Goal: Task Accomplishment & Management: Manage account settings

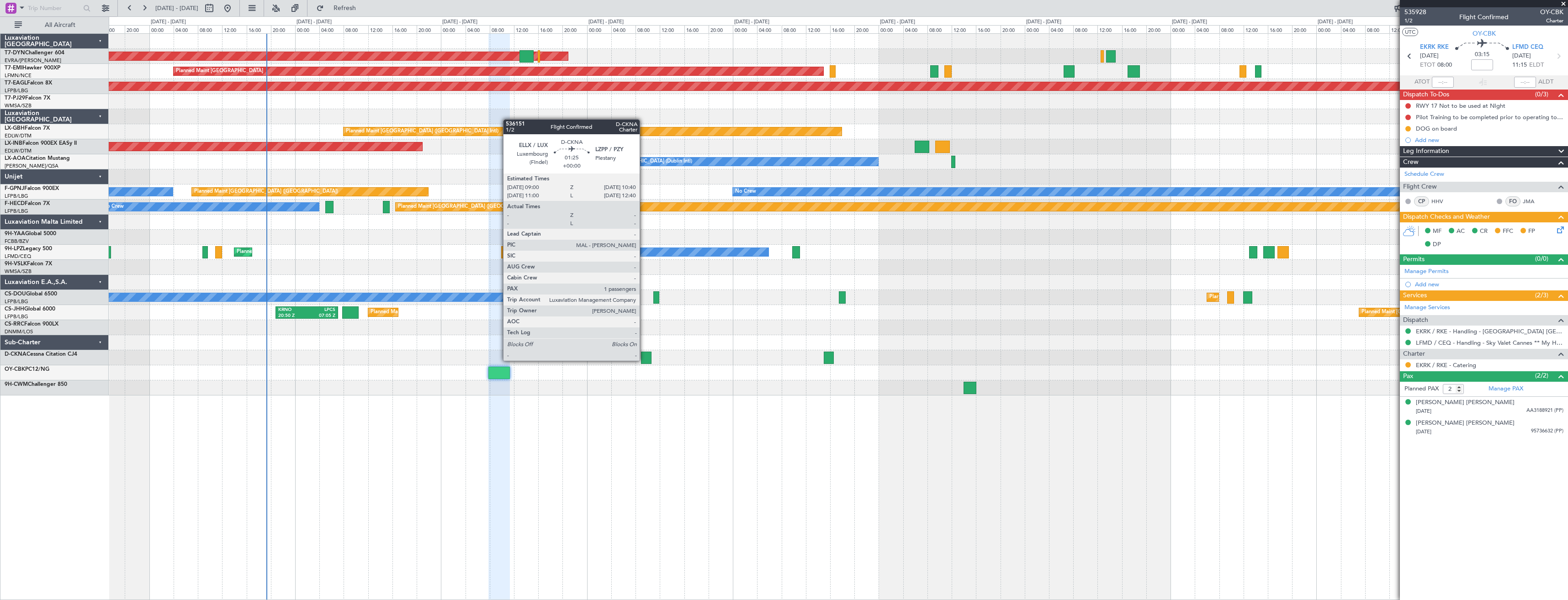
click at [644, 360] on div at bounding box center [646, 357] width 10 height 13
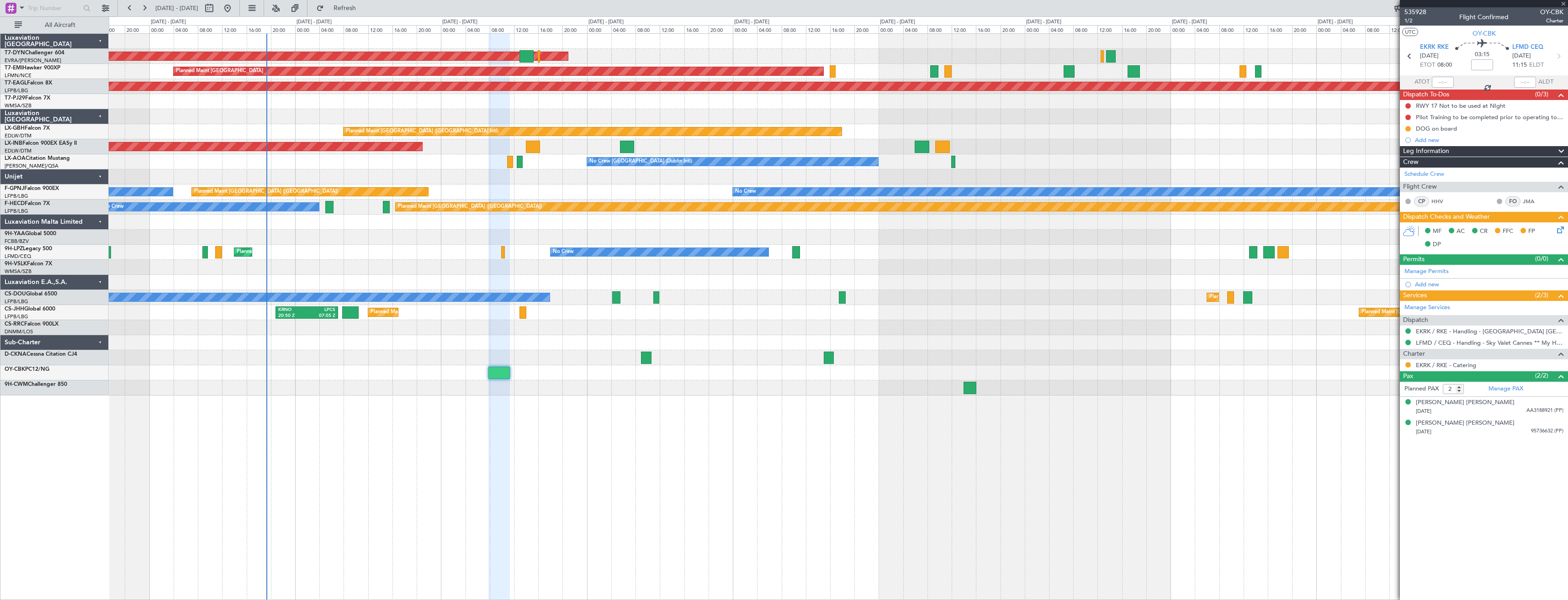
type input "1"
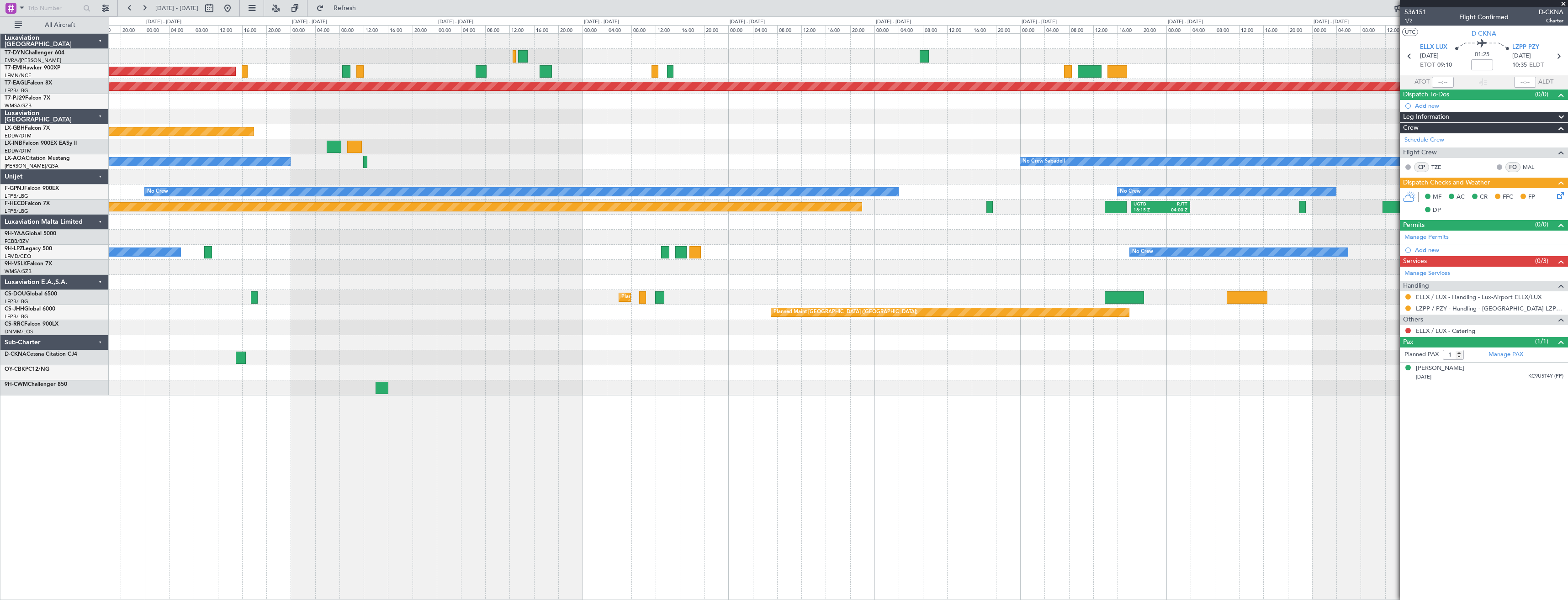
click at [580, 155] on div "AOG Maint Riga (Riga Intl) Planned Maint [GEOGRAPHIC_DATA] Grounded [US_STATE] …" at bounding box center [838, 215] width 1459 height 362
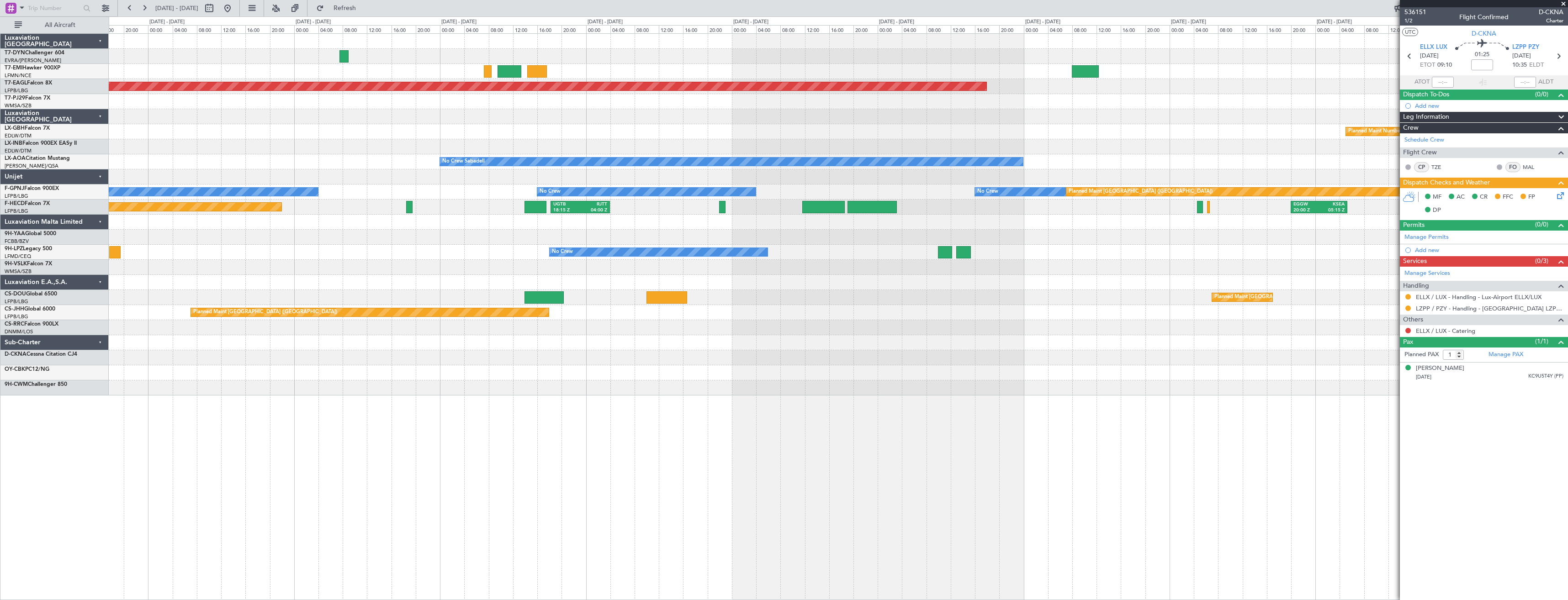
click at [284, 145] on div at bounding box center [838, 146] width 1459 height 15
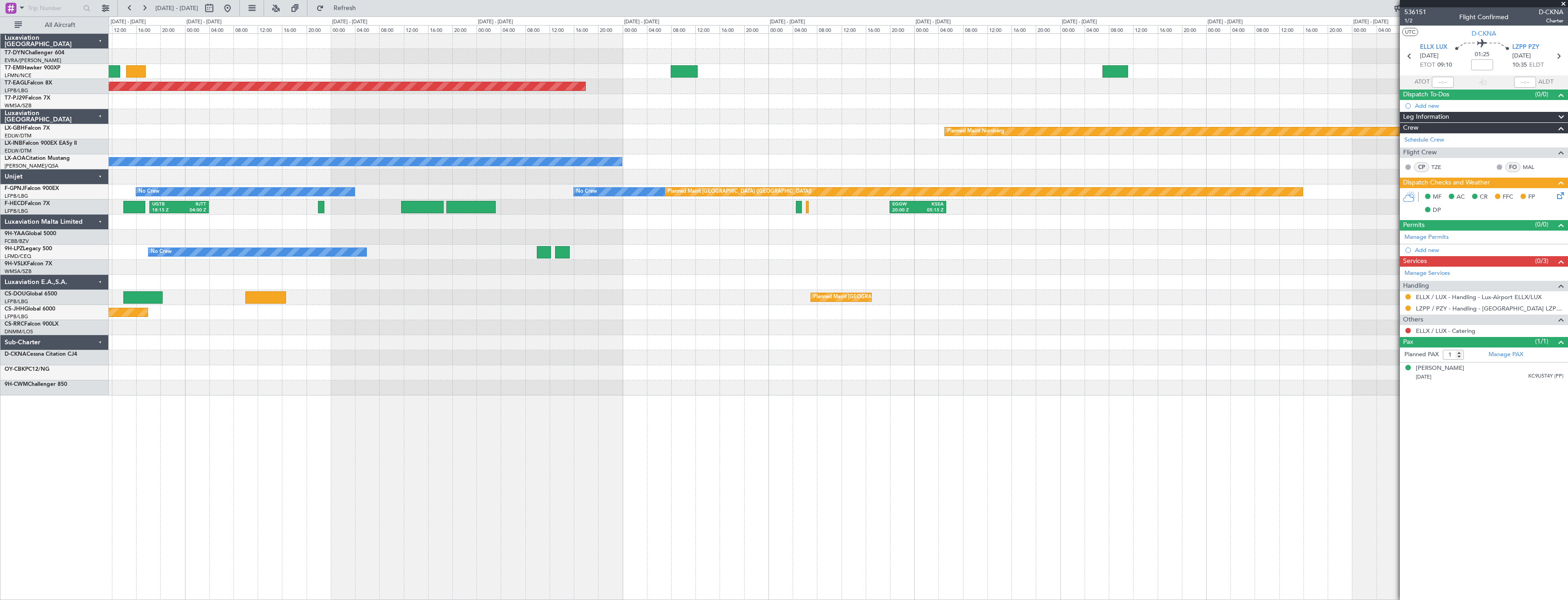
click at [709, 151] on div "Grounded [US_STATE] ([GEOGRAPHIC_DATA]) Planned Maint Nurnberg No Crew Sabadell…" at bounding box center [838, 215] width 1459 height 362
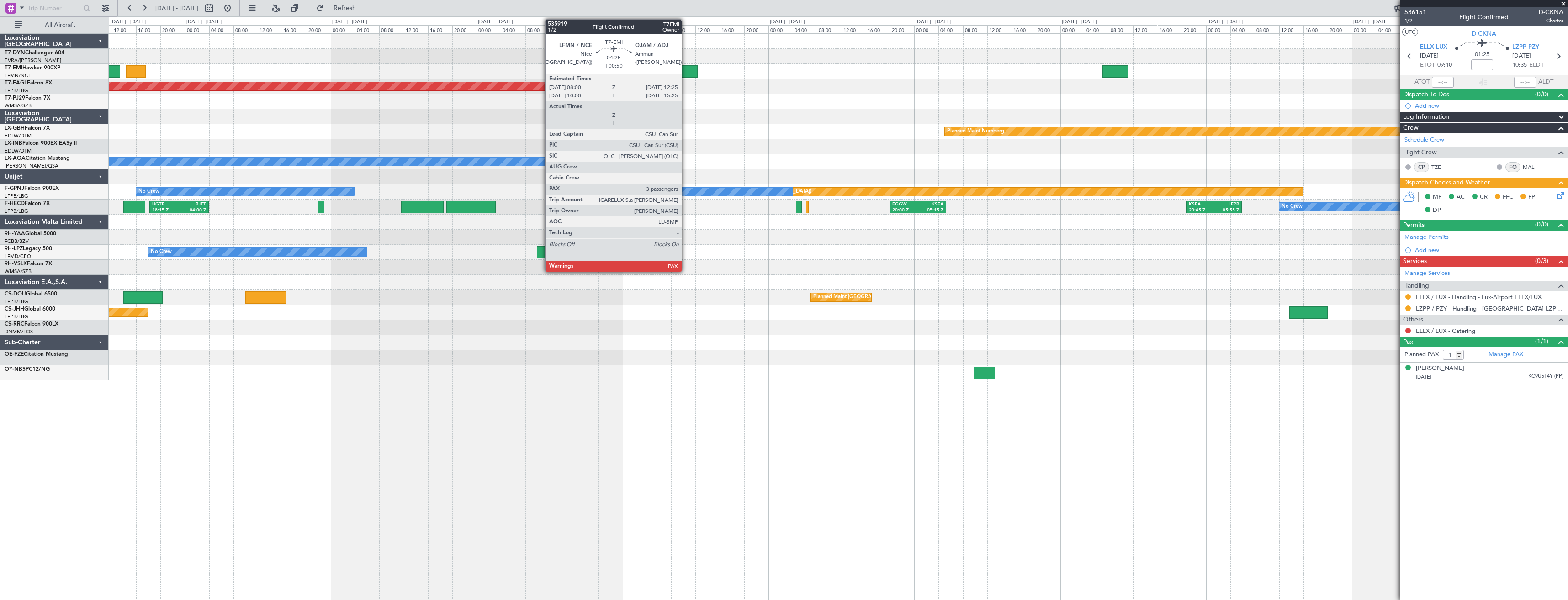
click at [686, 73] on div at bounding box center [684, 71] width 27 height 13
type input "+00:50"
type input "3"
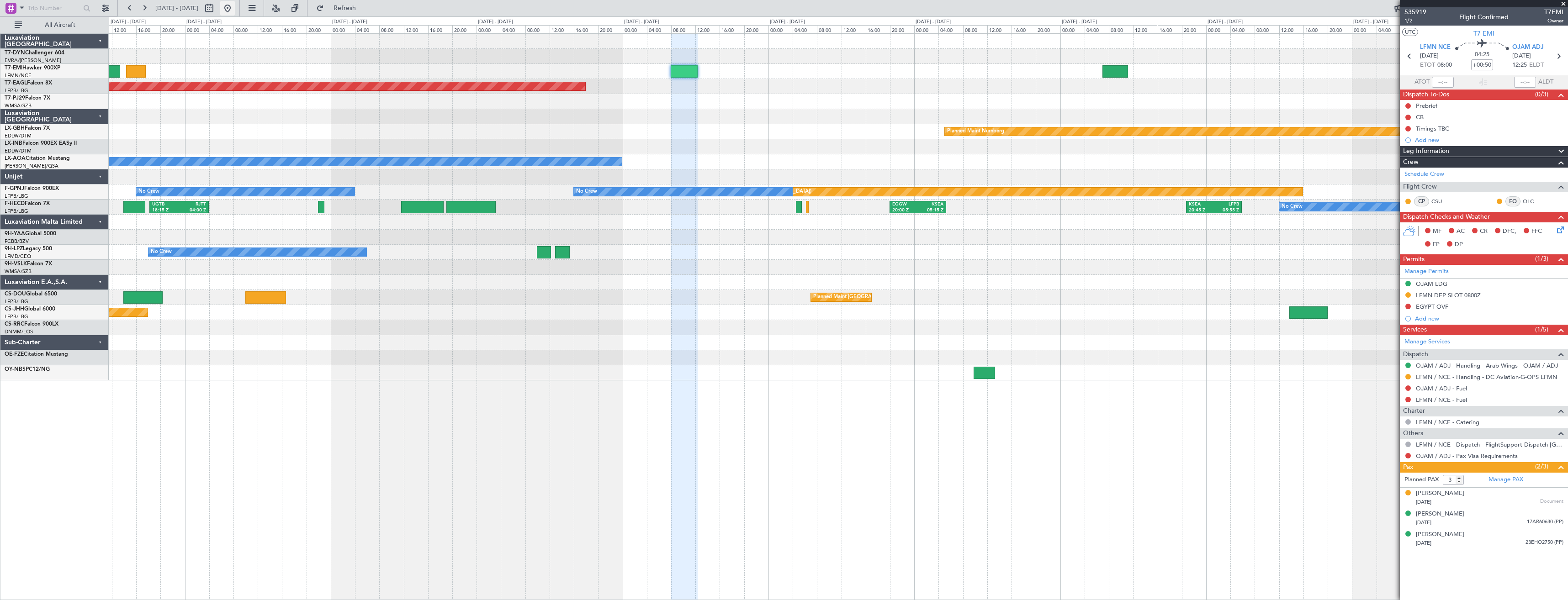
click at [235, 9] on button at bounding box center [227, 8] width 15 height 15
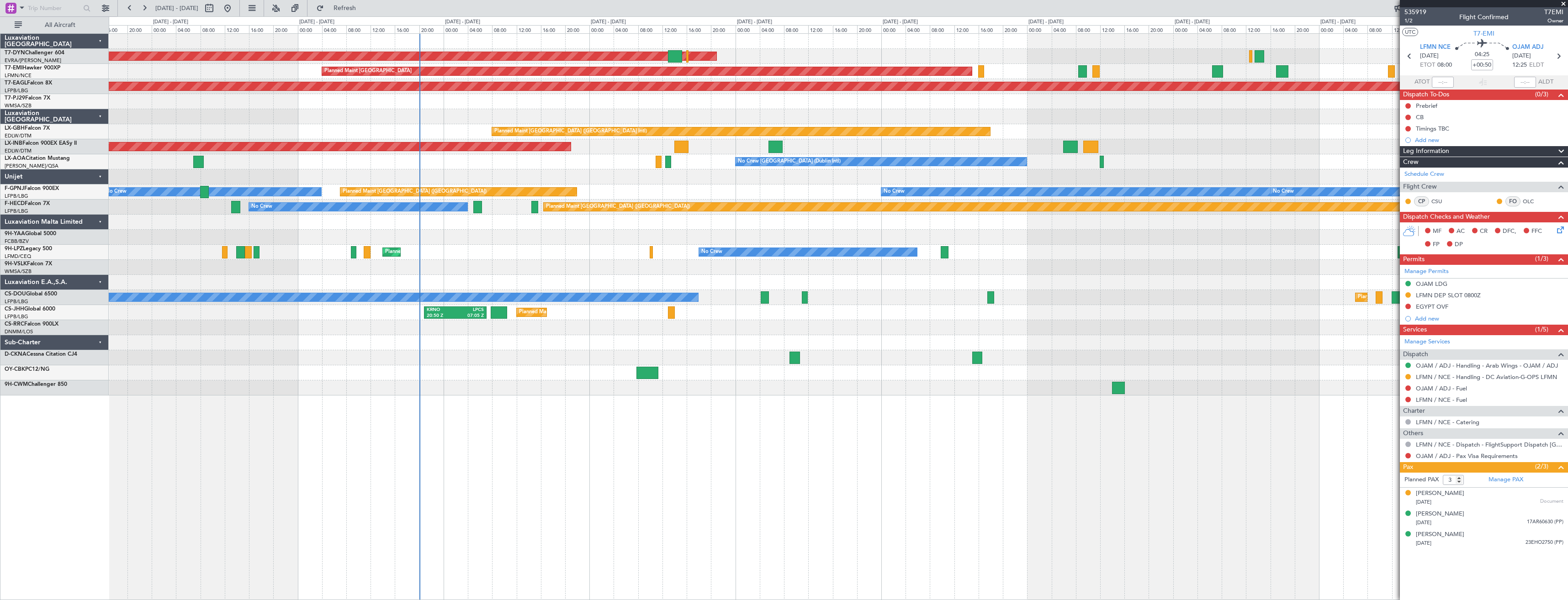
click at [506, 361] on div "AOG Maint Riga (Riga Intl) Planned Maint [GEOGRAPHIC_DATA] Grounded [US_STATE] …" at bounding box center [838, 215] width 1459 height 362
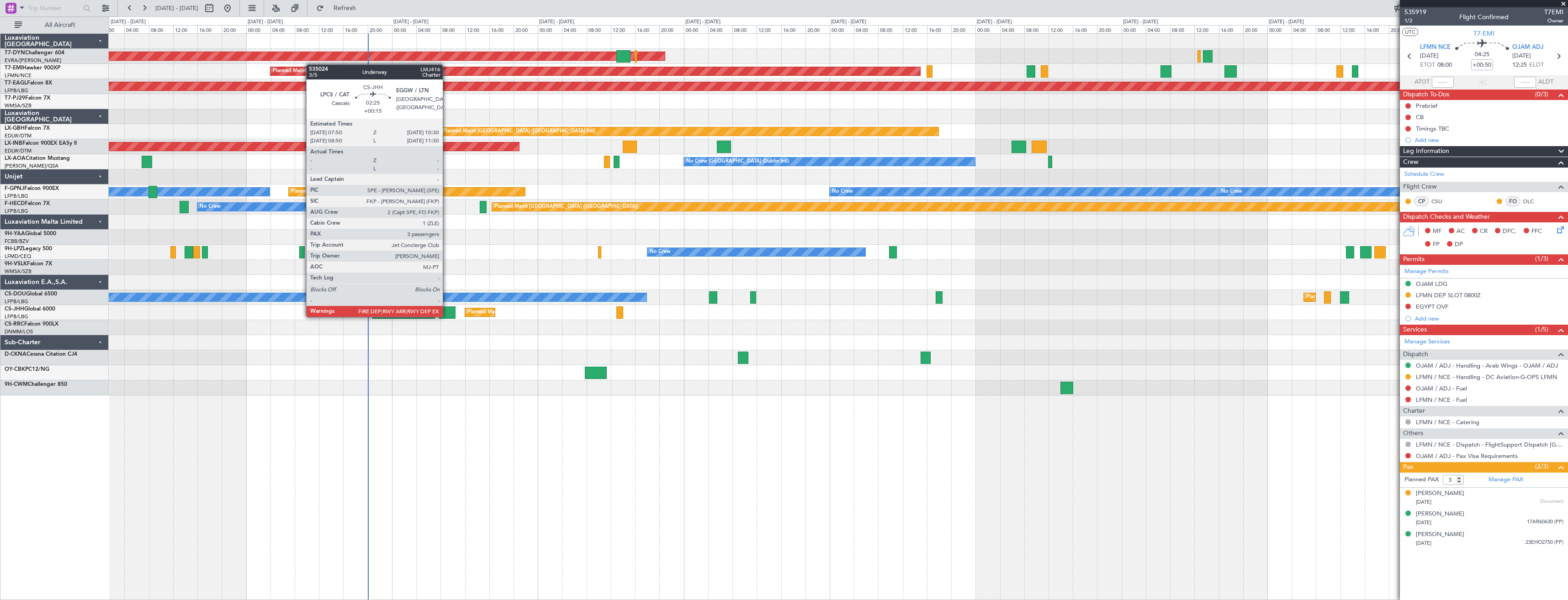
click at [447, 316] on div at bounding box center [447, 312] width 16 height 13
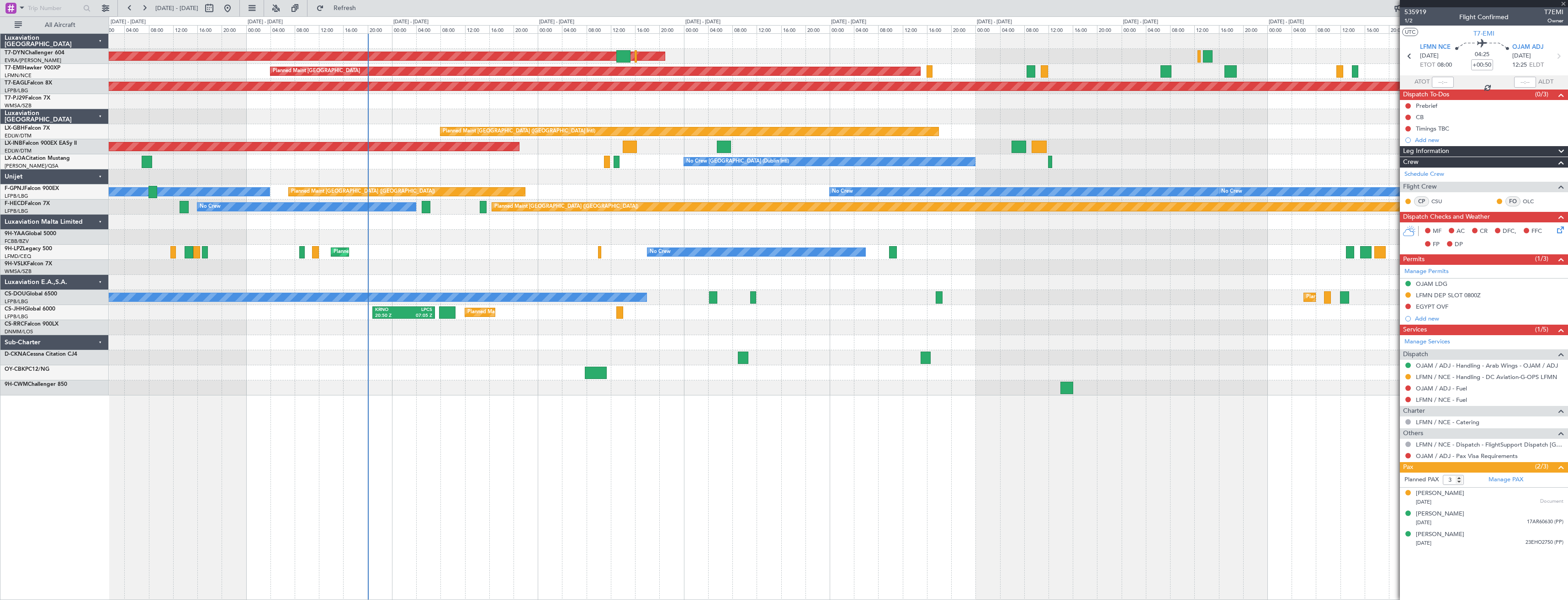
type input "+00:15"
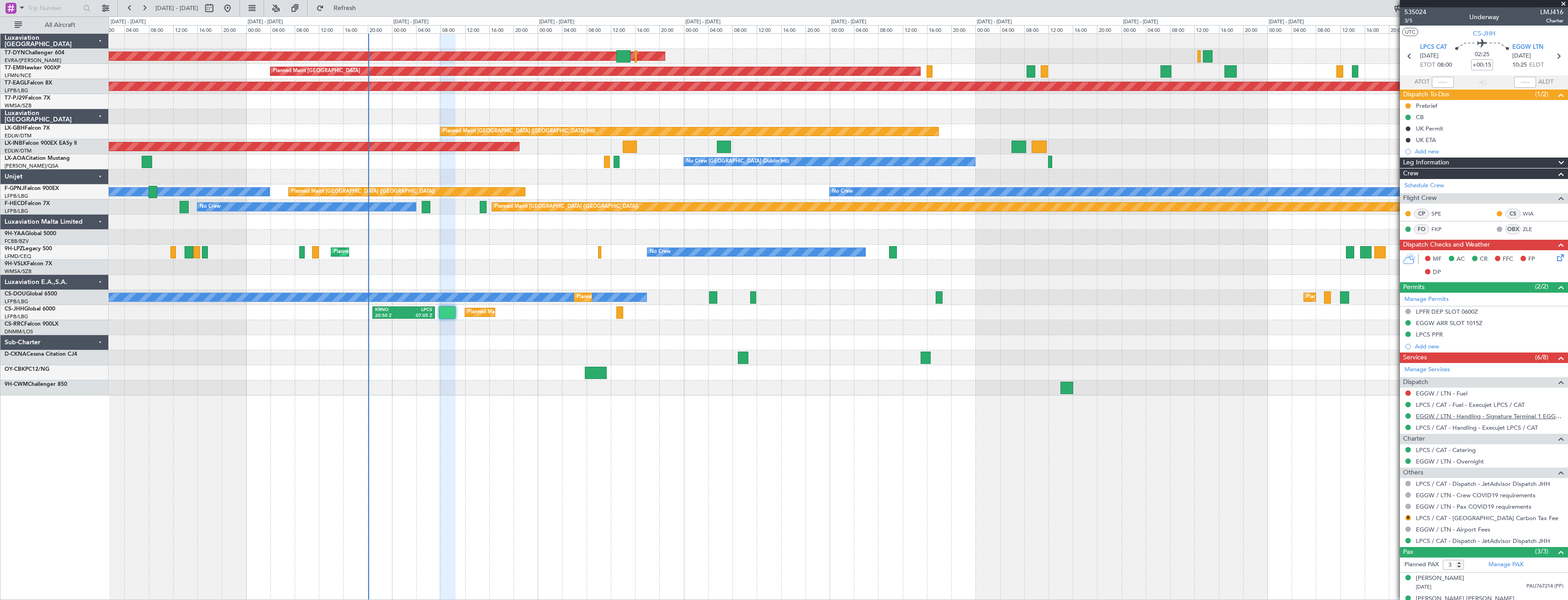
click at [1445, 418] on link "EGGW / LTN - Handling - Signature Terminal 1 EGGW / LTN" at bounding box center [1490, 416] width 147 height 7
click at [1425, 152] on div "Add new" at bounding box center [1484, 151] width 140 height 7
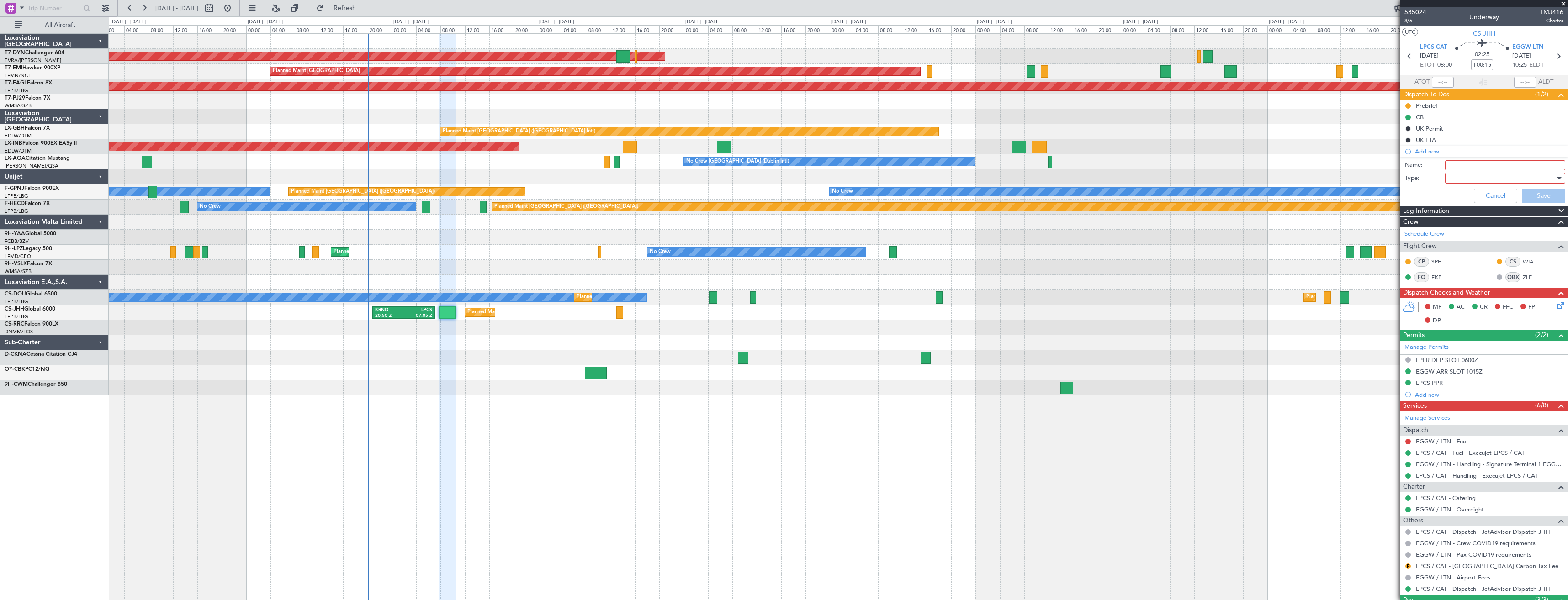
click at [1462, 163] on input "Name:" at bounding box center [1505, 166] width 120 height 10
type input "GAR UK"
click at [1477, 174] on div at bounding box center [1502, 178] width 107 height 14
click at [1461, 190] on span "Generic" at bounding box center [1501, 197] width 107 height 14
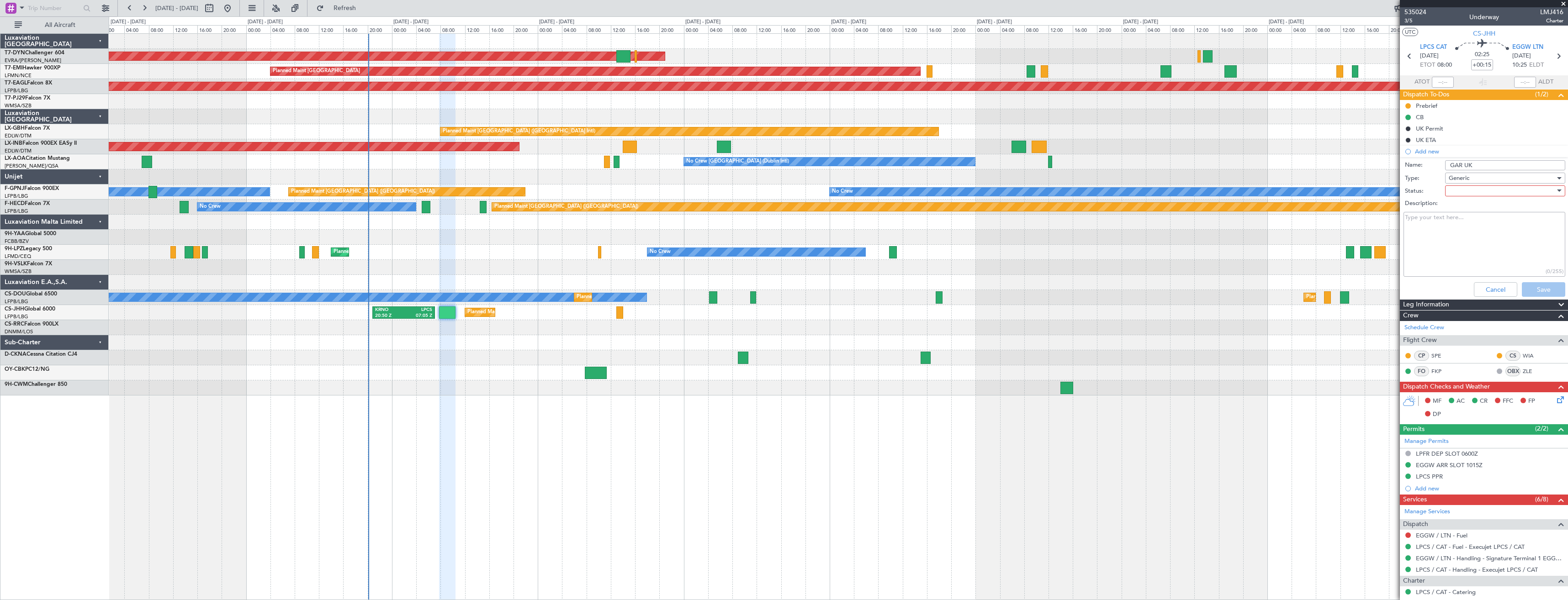
click at [1473, 192] on div at bounding box center [1502, 191] width 107 height 14
click at [1466, 238] on span "Completed" at bounding box center [1501, 236] width 107 height 14
click at [1453, 240] on textarea "Description:" at bounding box center [1484, 244] width 161 height 65
paste textarea "GAR submission identifier: 20250901_195107_CSJHH_6753897_PNRGo"
type textarea "GAR submission identifier: 20250901_195107_CSJHH_6753897_PNRGo"
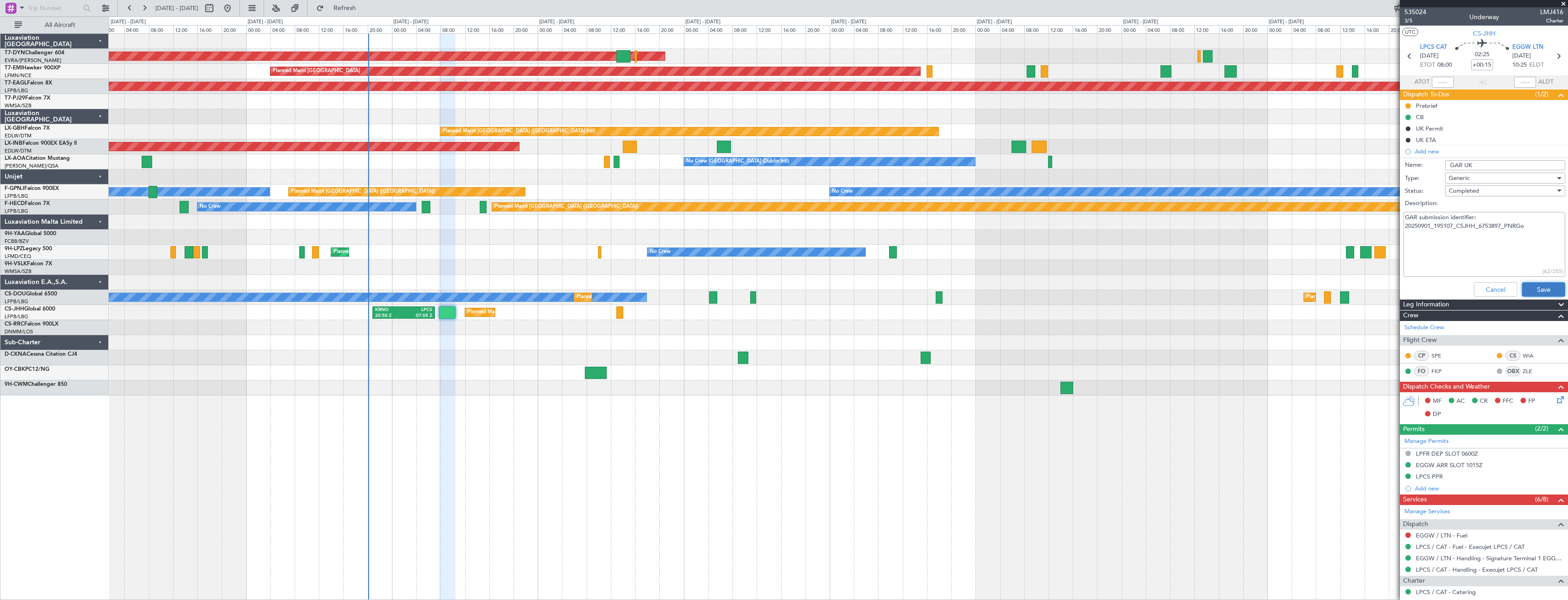
click at [1526, 289] on button "Save" at bounding box center [1544, 289] width 44 height 15
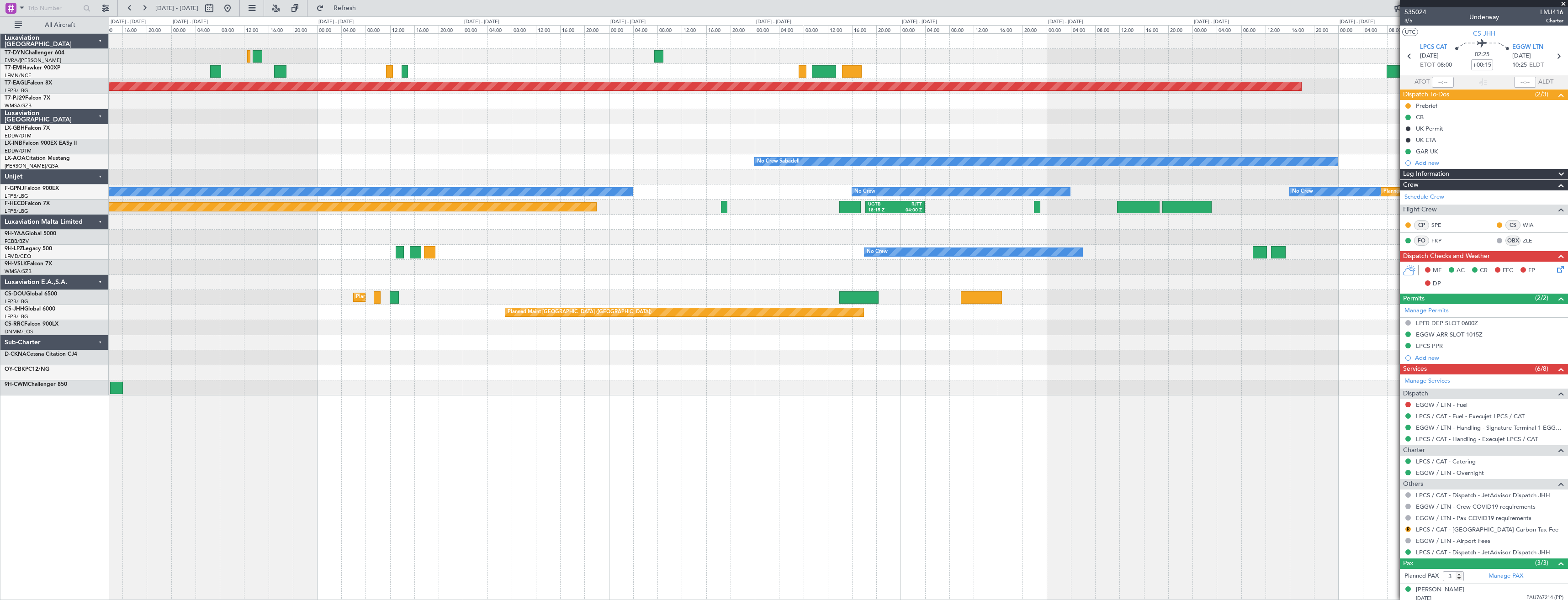
click at [180, 149] on div "Planned Maint [GEOGRAPHIC_DATA] Grounded [US_STATE] ([GEOGRAPHIC_DATA]) Planned…" at bounding box center [838, 215] width 1459 height 362
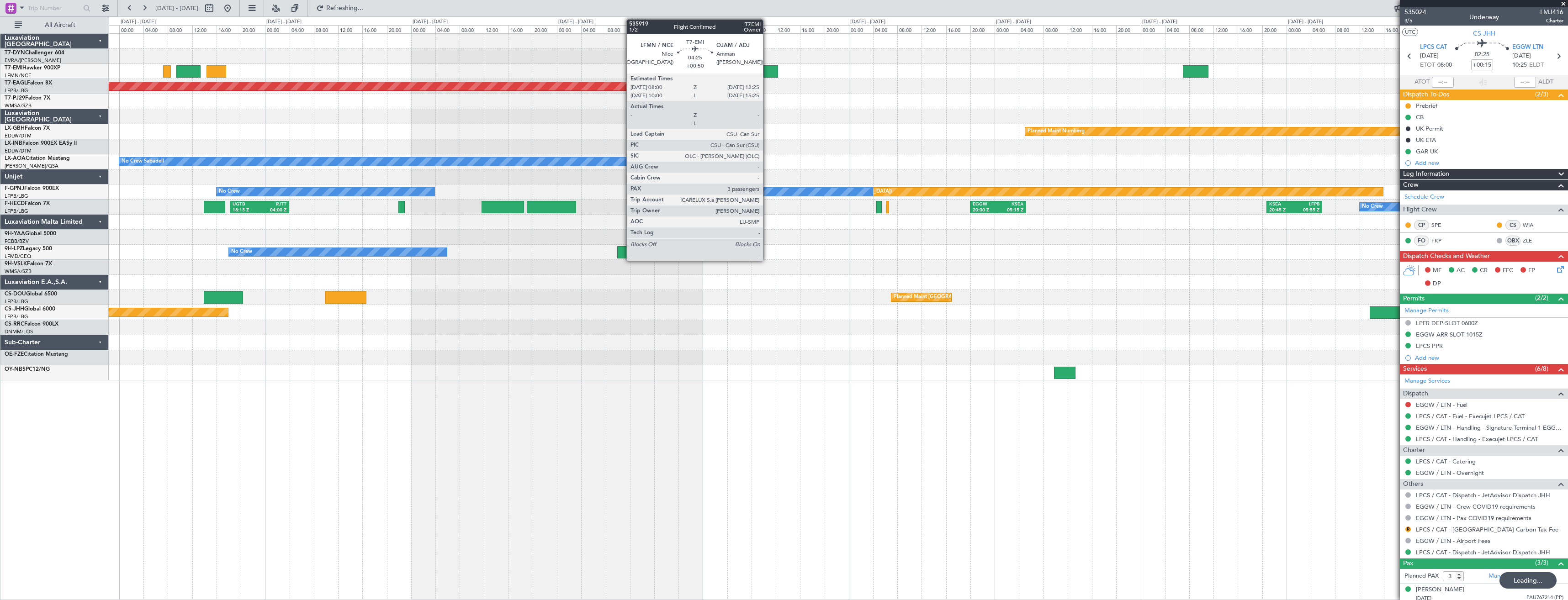
click at [767, 69] on div at bounding box center [765, 71] width 27 height 13
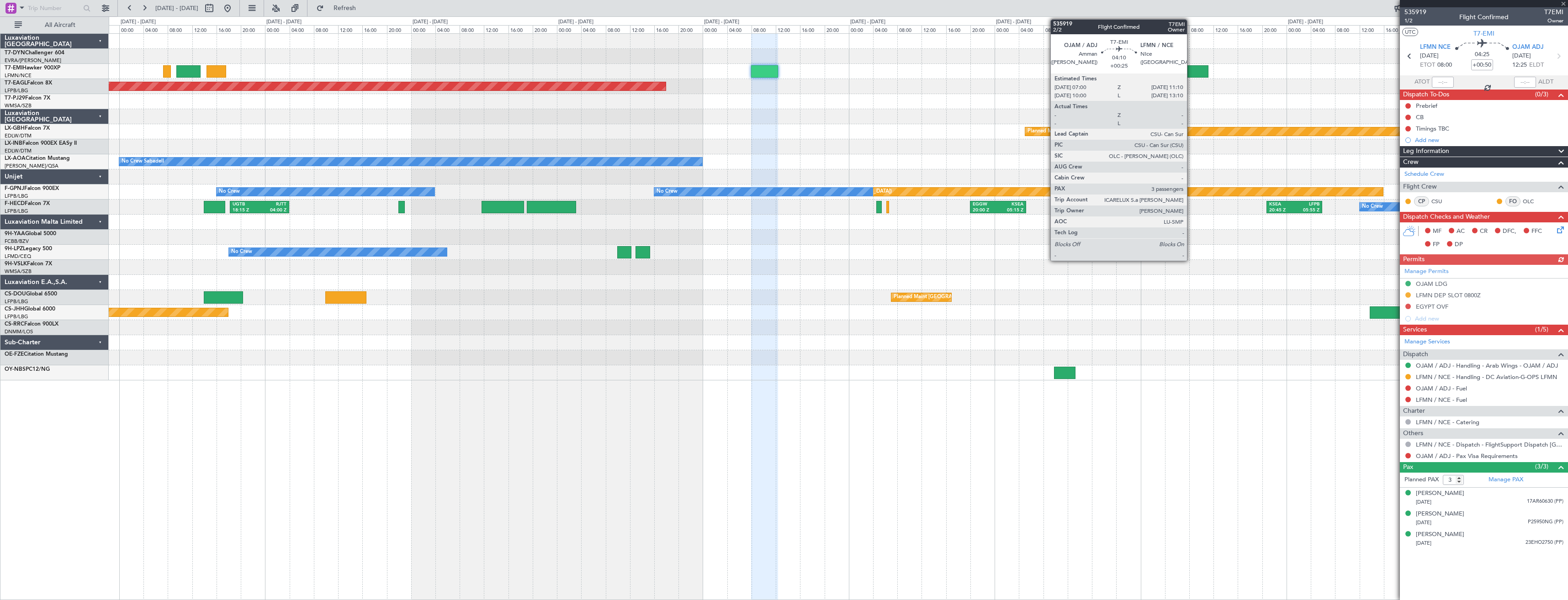
click at [1191, 70] on div at bounding box center [1196, 71] width 26 height 13
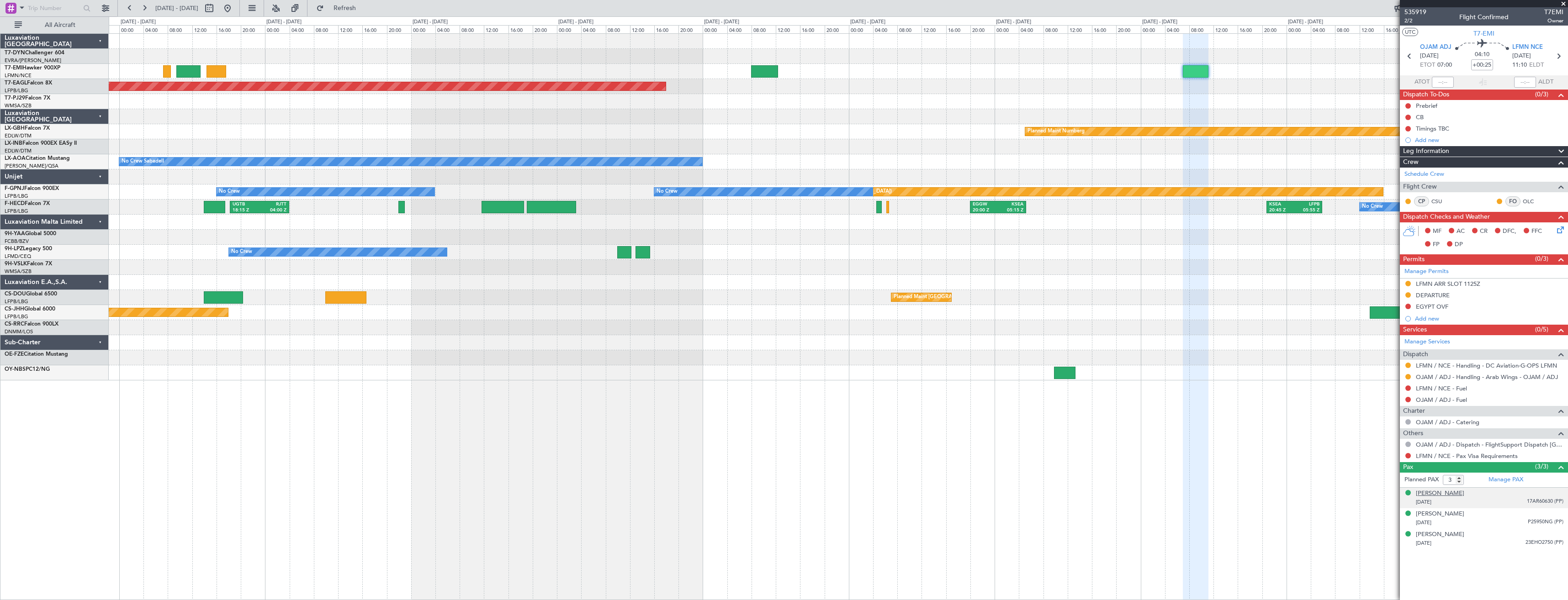
click at [1438, 491] on div "[PERSON_NAME]" at bounding box center [1440, 493] width 48 height 9
click at [1461, 491] on div "[PERSON_NAME]" at bounding box center [1440, 493] width 48 height 9
click at [1437, 535] on div "[PERSON_NAME]" at bounding box center [1440, 536] width 48 height 9
click at [1434, 558] on div "[PERSON_NAME]" at bounding box center [1440, 557] width 48 height 9
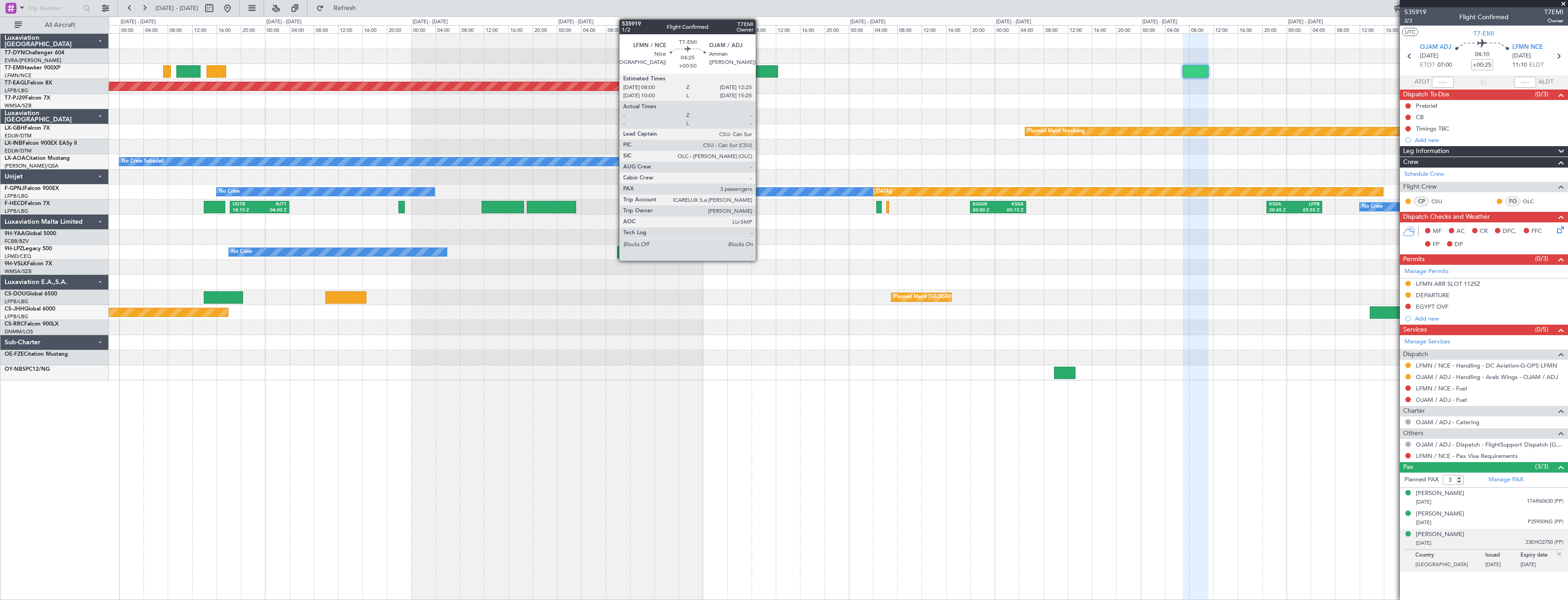
click at [760, 73] on div at bounding box center [765, 71] width 27 height 13
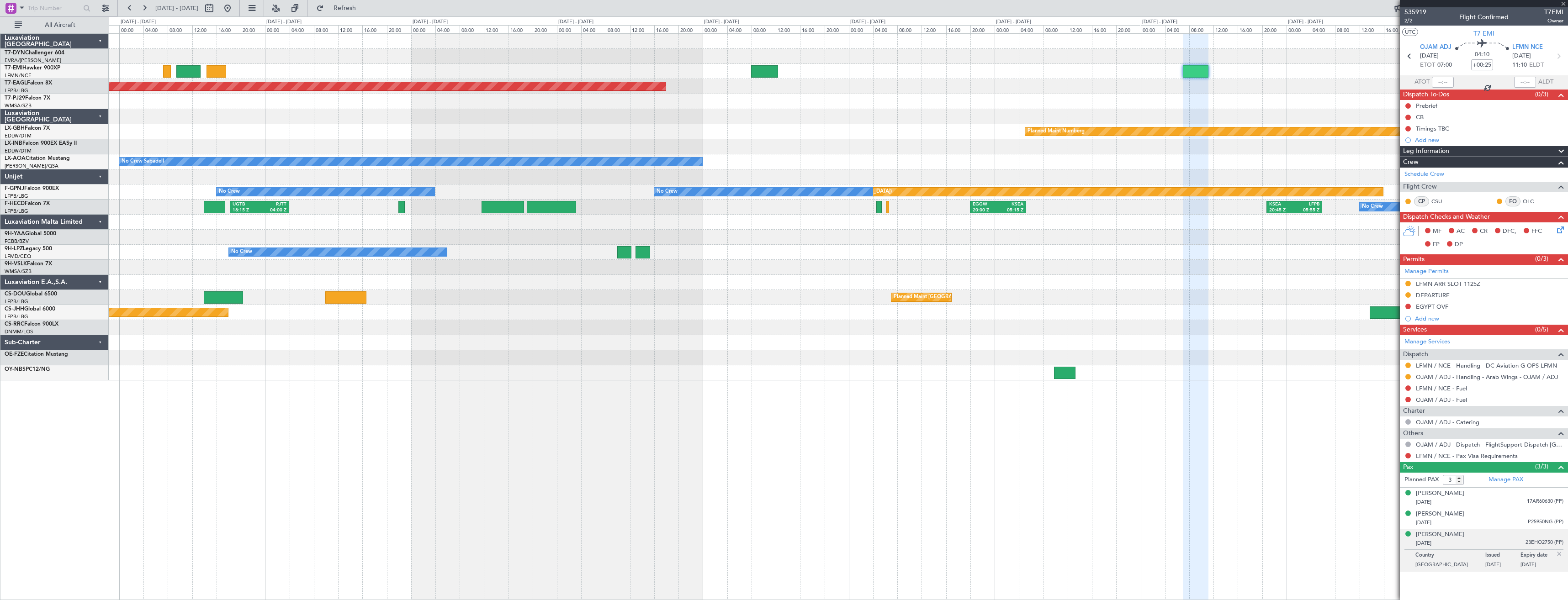
type input "+00:50"
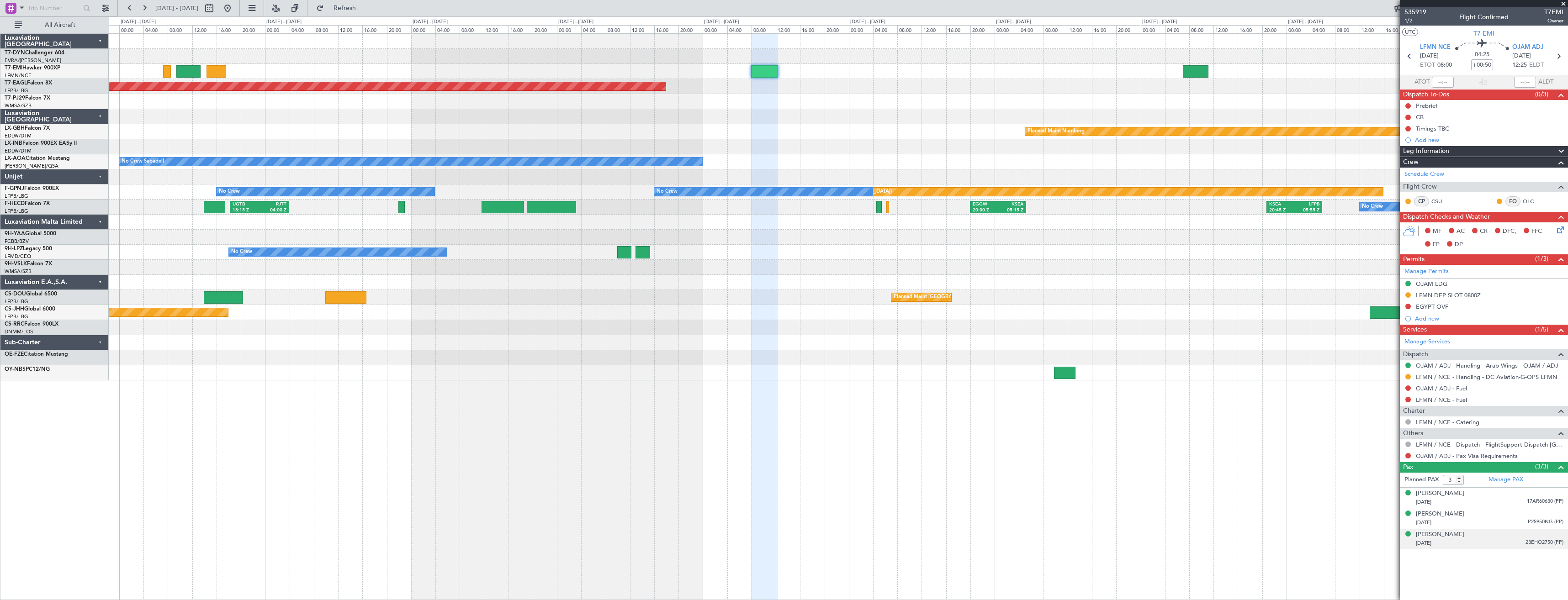
click at [1499, 536] on div "[PERSON_NAME] [DATE] 23EHO2750 (PP)" at bounding box center [1490, 539] width 147 height 18
click at [1487, 523] on div "[DATE] P25950NG (PP)" at bounding box center [1490, 522] width 147 height 9
click at [1494, 503] on div "[DATE] 17AR60630 (PP)" at bounding box center [1490, 502] width 147 height 9
click at [1491, 570] on li "[PERSON_NAME] [DATE] 23EHO2750 (PP)" at bounding box center [1484, 562] width 168 height 21
click at [1492, 558] on div "[PERSON_NAME] [DATE] 23EHO2750 (PP)" at bounding box center [1490, 562] width 147 height 18
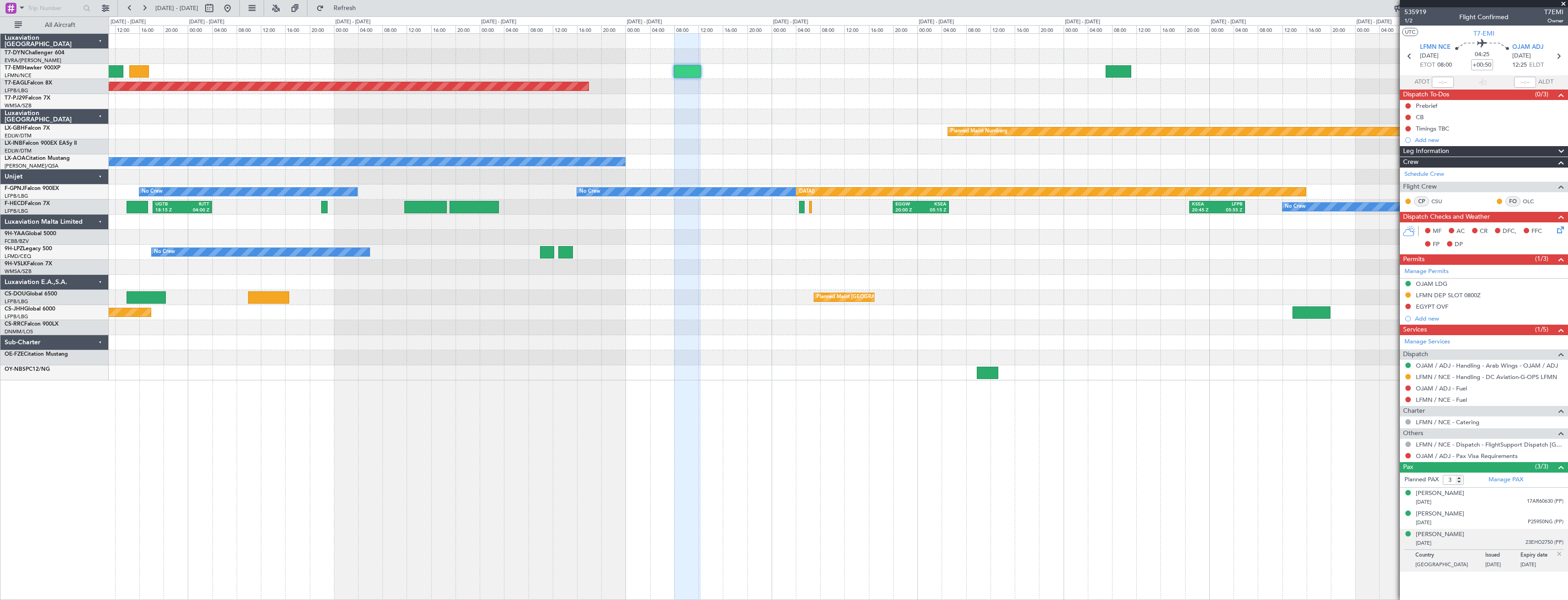
click at [1001, 270] on div at bounding box center [838, 267] width 1459 height 15
click at [1441, 363] on link "OJAM / ADJ - Handling - Arab Wings - OJAM / ADJ" at bounding box center [1487, 365] width 142 height 7
